Goal: Use online tool/utility: Use online tool/utility

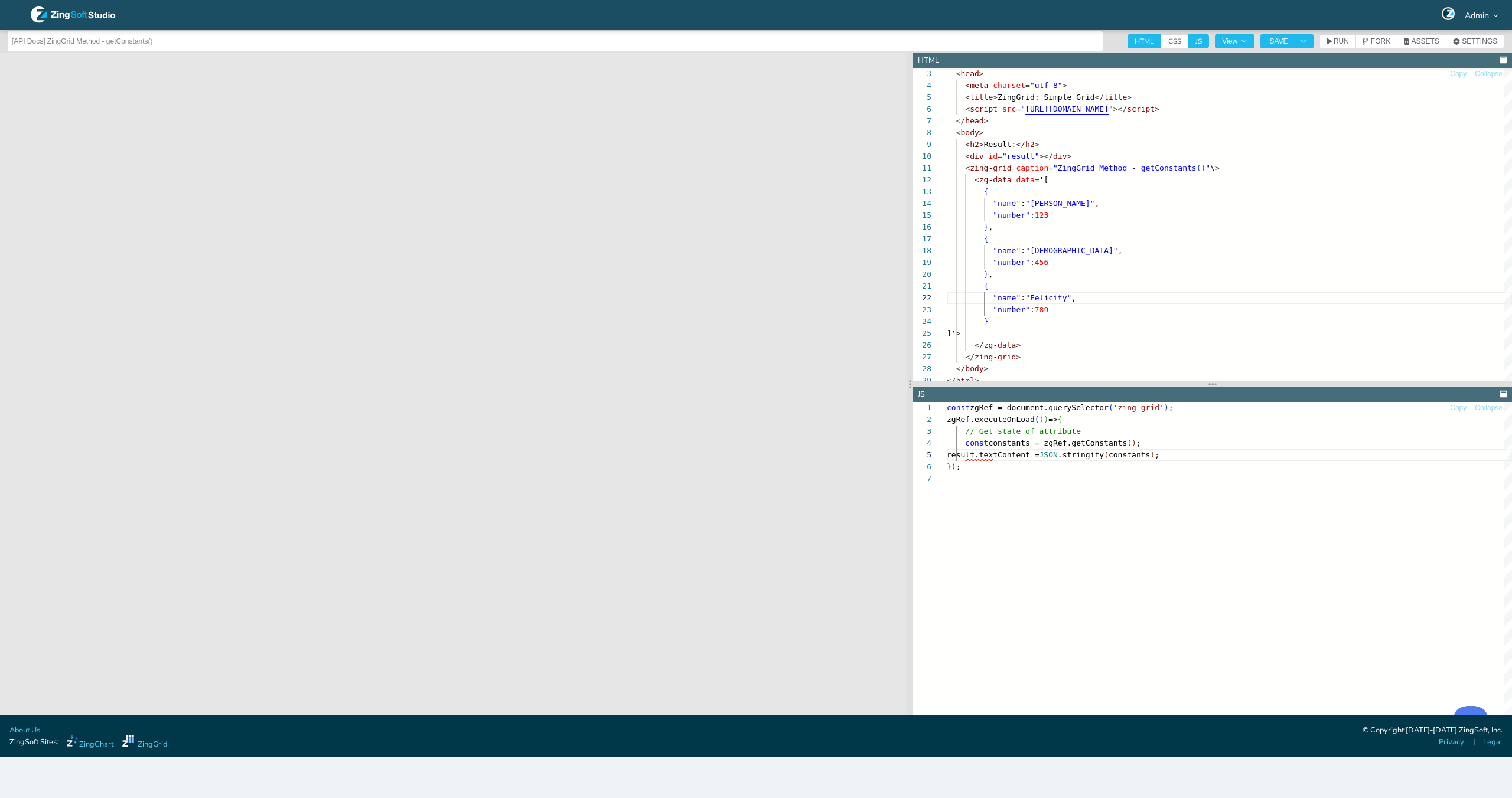
drag, startPoint x: 0, startPoint y: 0, endPoint x: 1125, endPoint y: 41, distance: 1125.7
click at [1178, 40] on span "CSS" at bounding box center [1174, 41] width 27 height 14
click at [1169, 40] on input "CSS" at bounding box center [1164, 38] width 7 height 7
checkbox input "true"
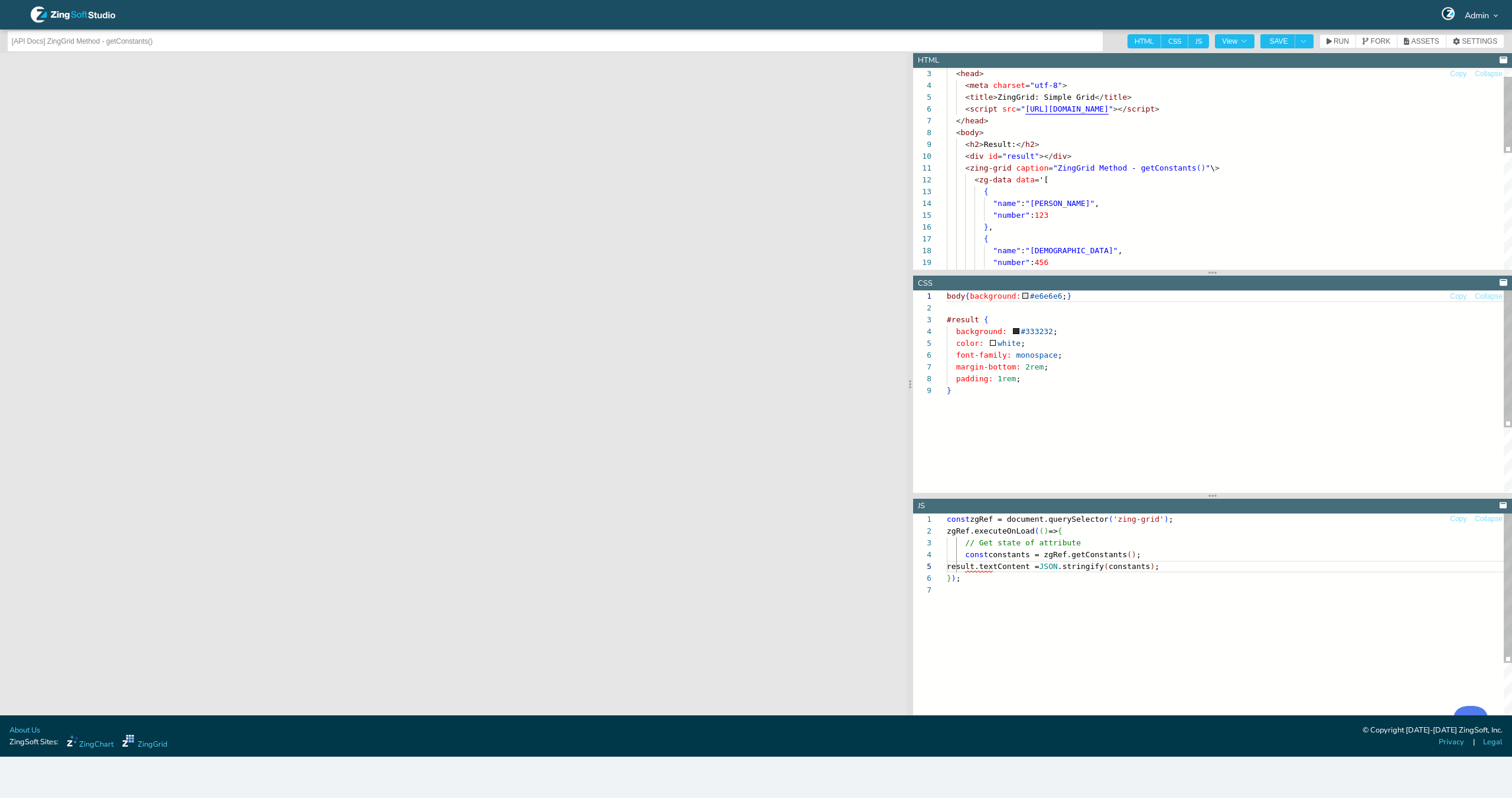
scroll to position [94, 0]
click at [1054, 375] on div "body { background: #e6e6e6 ; } #result { background: #333232 ; color: white ; f…" at bounding box center [1229, 438] width 565 height 296
click at [1336, 42] on span "RUN" at bounding box center [1341, 42] width 15 height 7
click at [1034, 394] on div "body { background: #e6e6e6 ; } #result { background: #333232 ; color: white ; f…" at bounding box center [1229, 444] width 565 height 308
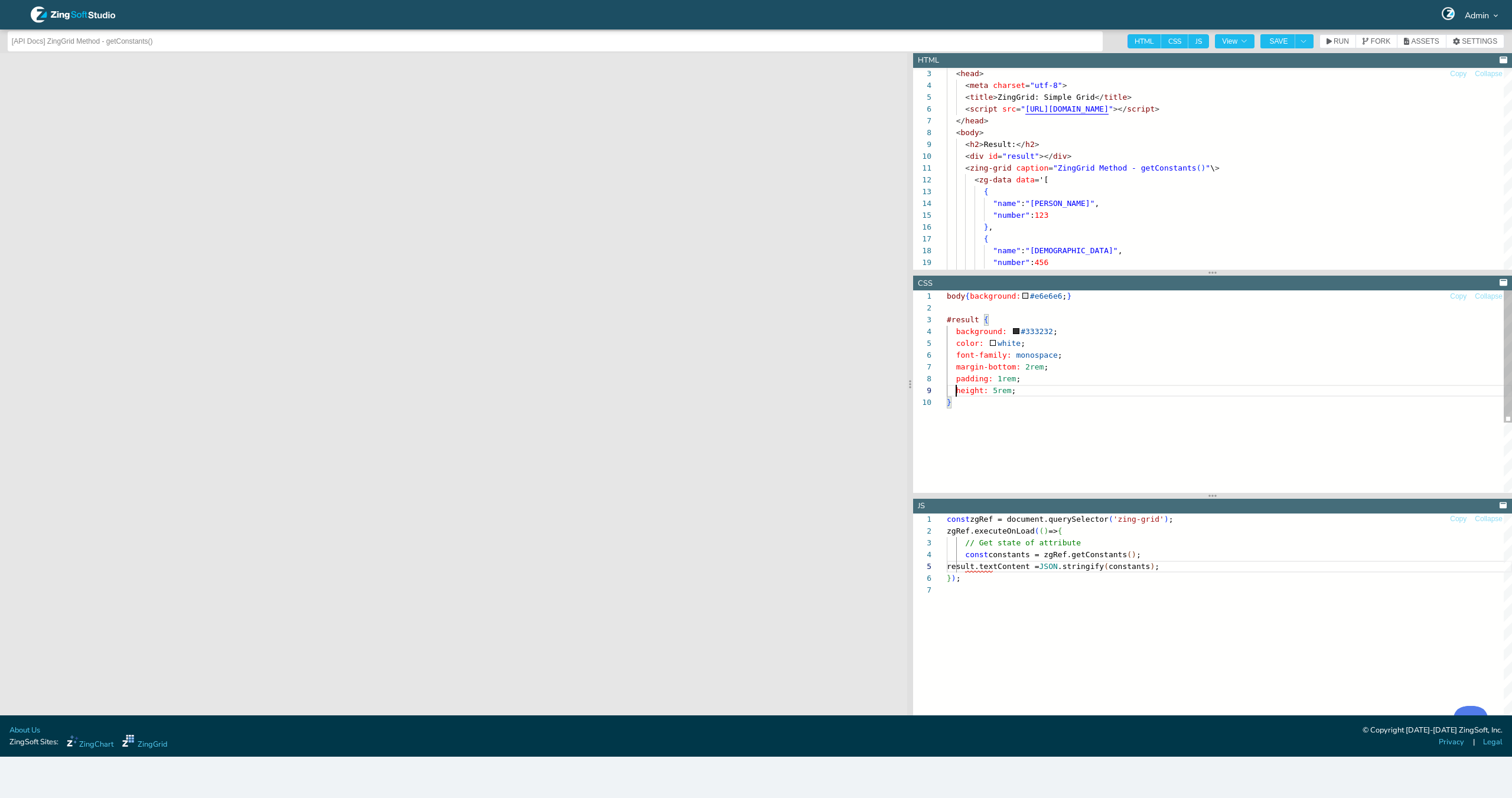
click at [954, 390] on div "body { background: #e6e6e6 ; } #result { background: #333232 ; color: white ; f…" at bounding box center [1229, 444] width 565 height 308
click at [1334, 51] on header "[API Docs] ZingGrid Method - getConstants() HTML CSS JS View SAVE RUN FORK ASSE…" at bounding box center [756, 41] width 1512 height 23
click at [1333, 49] on header "[API Docs] ZingGrid Method - getConstants() HTML CSS JS View SAVE RUN FORK ASSE…" at bounding box center [756, 41] width 1512 height 23
click at [1334, 43] on span "RUN" at bounding box center [1341, 42] width 15 height 7
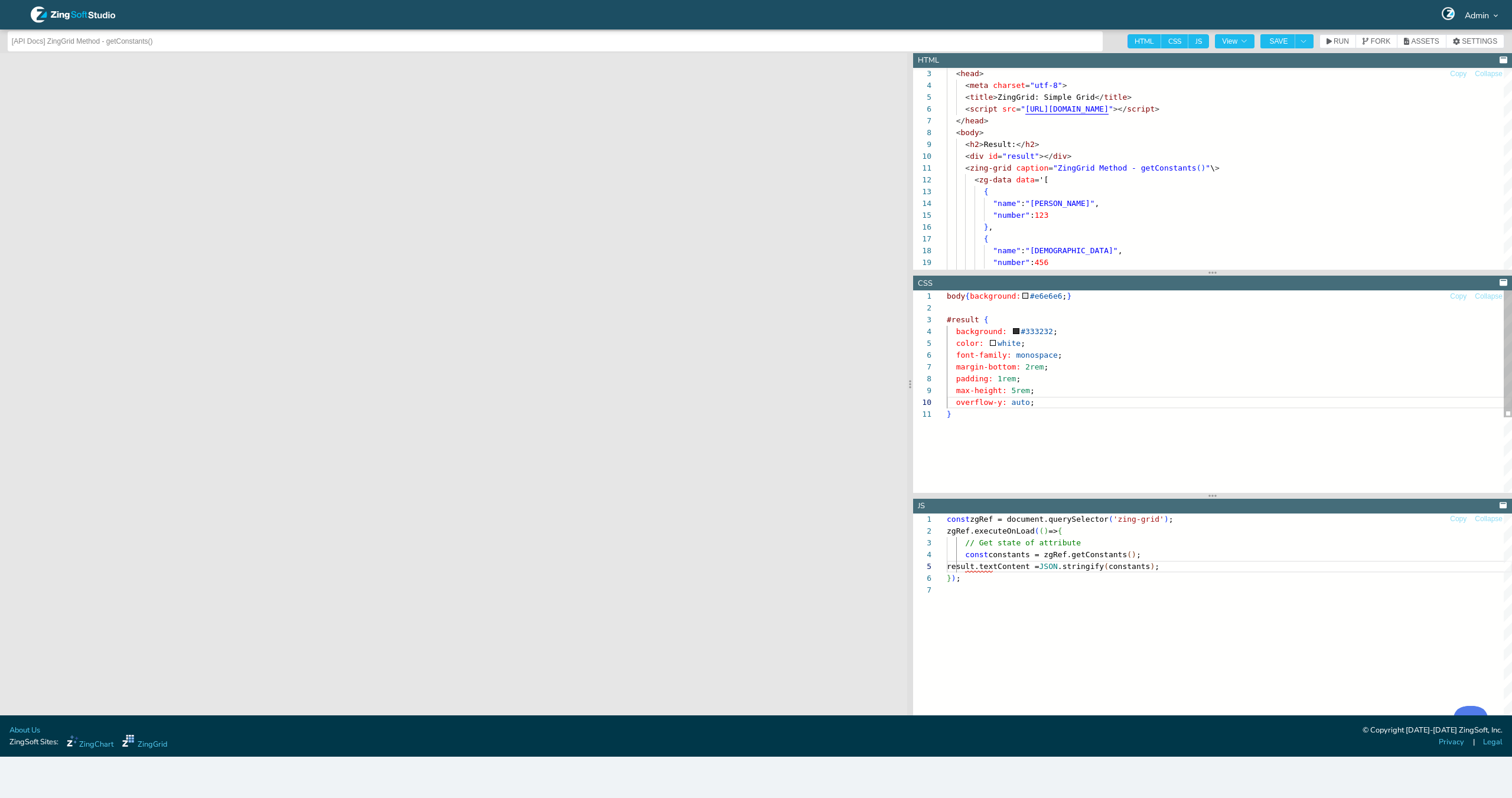
click at [1014, 394] on div "body { background: #e6e6e6 ; } #result { background: #333232 ; color: white ; f…" at bounding box center [1229, 450] width 565 height 320
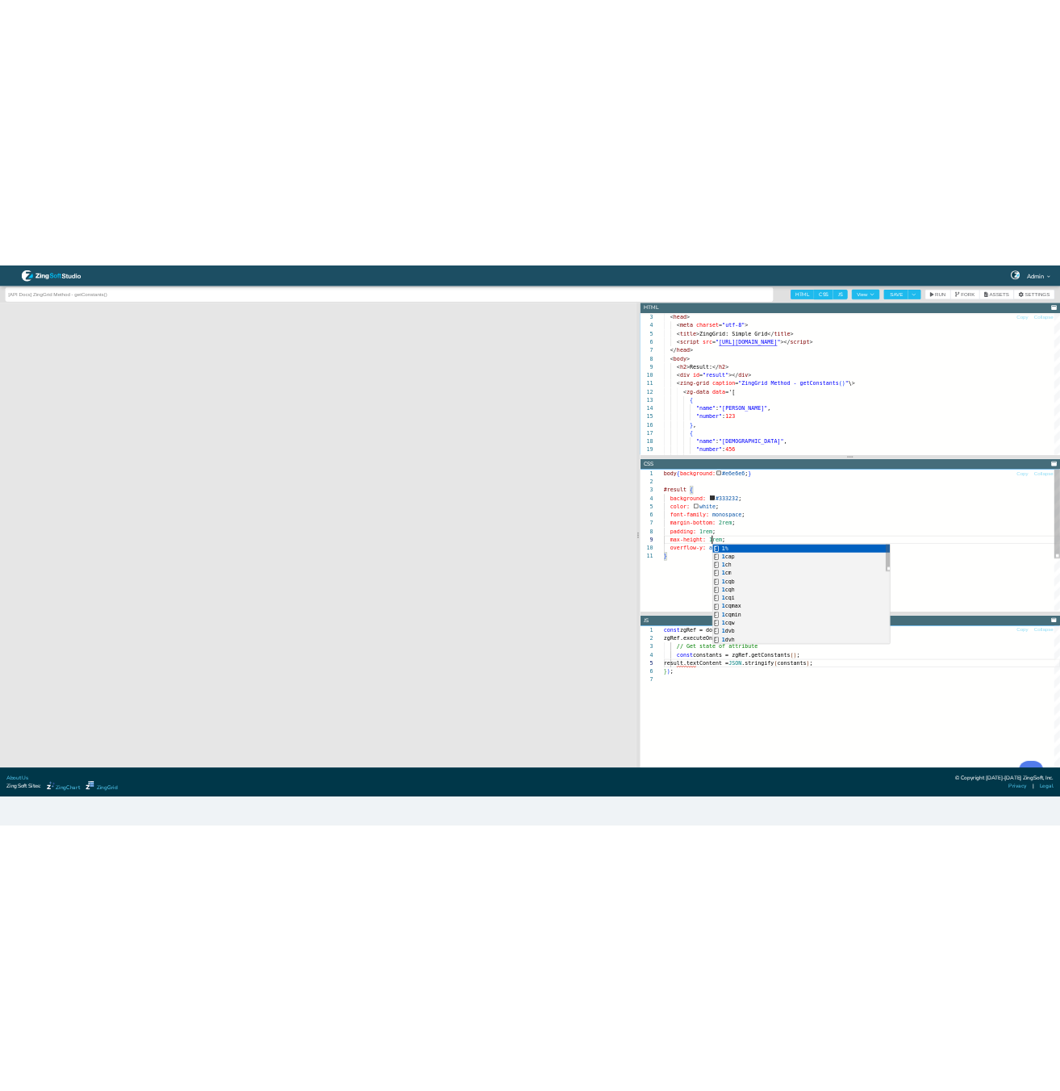
scroll to position [129, 101]
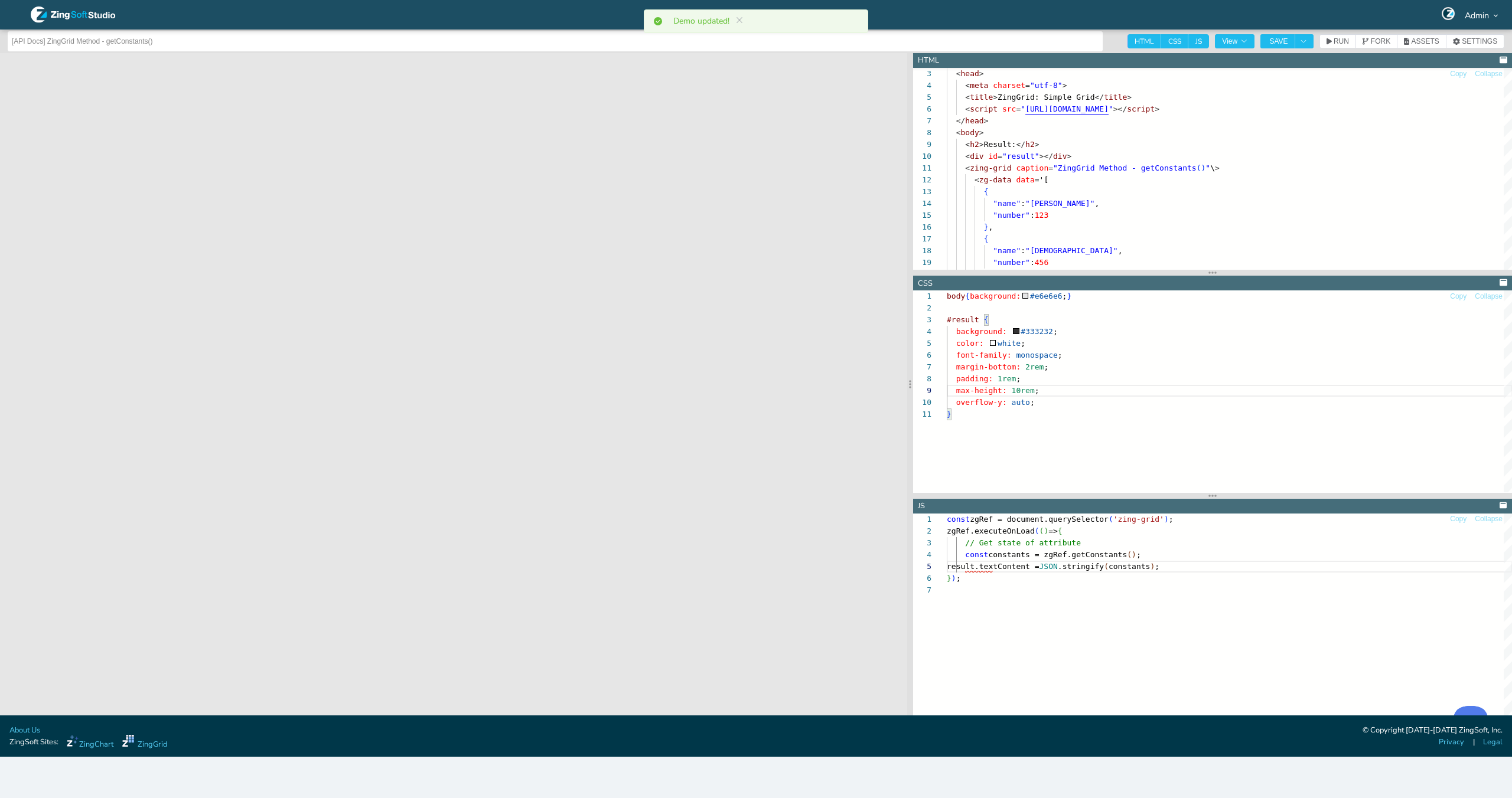
type textarea "body{background:#e6e6e6;} #result { background: #333232; color: white; font-fam…"
